Goal: Information Seeking & Learning: Learn about a topic

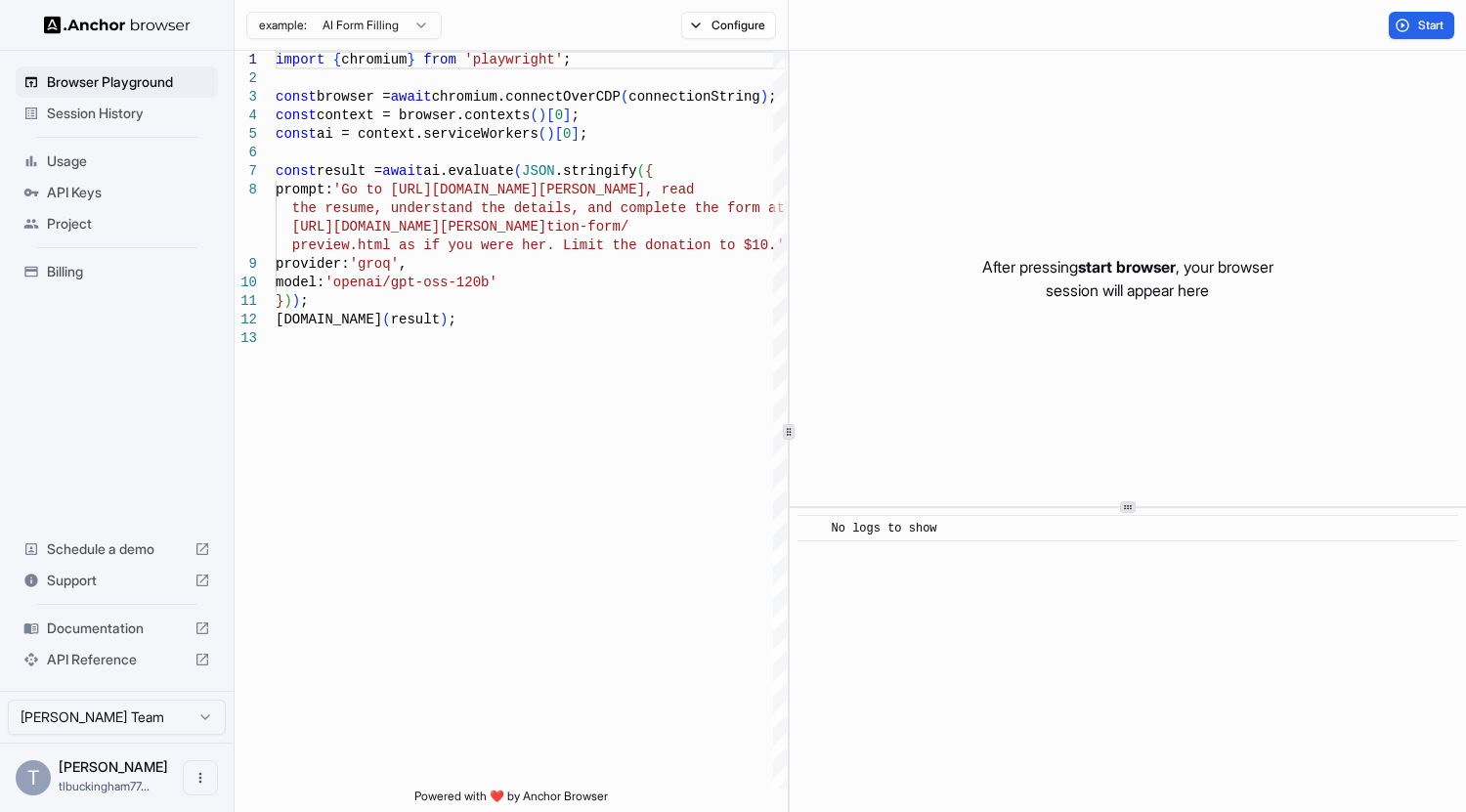
click at [87, 659] on span "API Reference" at bounding box center [117, 660] width 140 height 20
